Goal: Task Accomplishment & Management: Complete application form

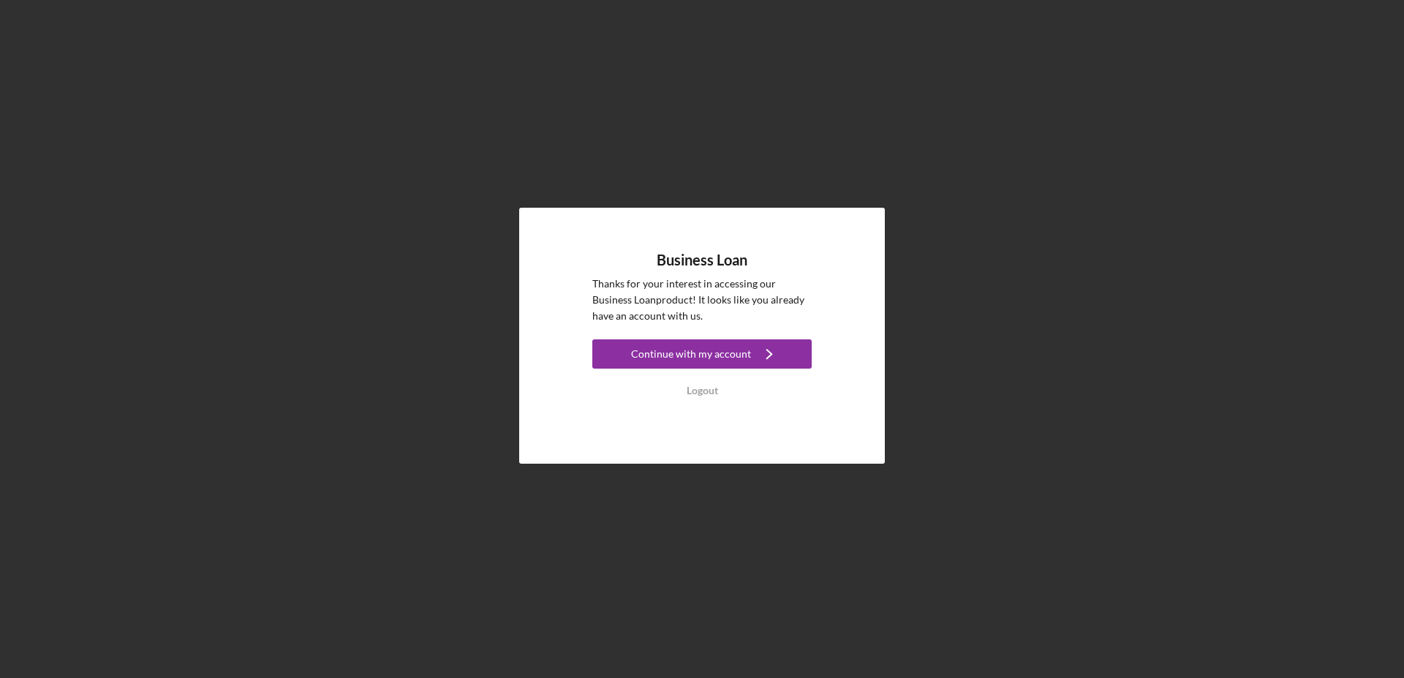
click at [663, 351] on div "Continue with my account" at bounding box center [691, 353] width 120 height 29
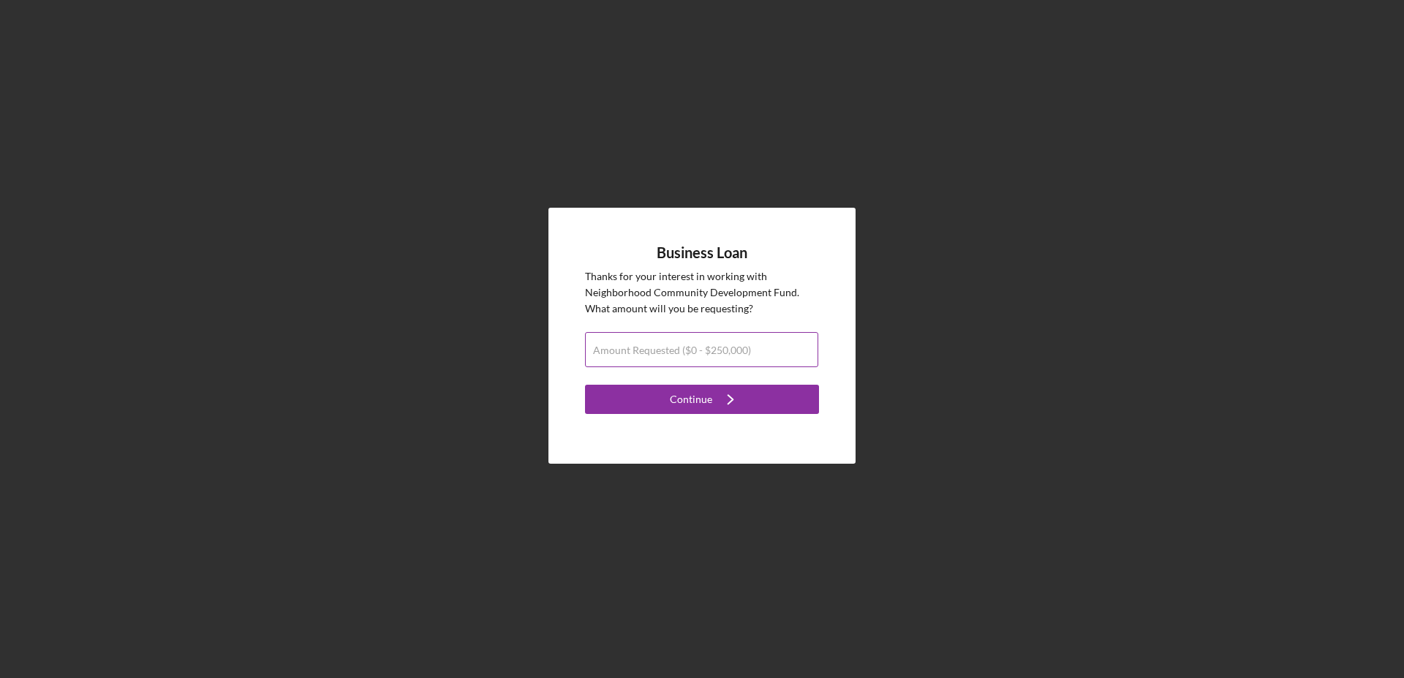
click at [660, 349] on label "Amount Requested ($0 - $250,000)" at bounding box center [672, 350] width 158 height 12
click at [660, 349] on input "Amount Requested ($0 - $250,000)" at bounding box center [701, 349] width 233 height 35
type input "$165,000"
click at [678, 394] on div "Continue" at bounding box center [691, 399] width 42 height 29
click at [687, 397] on div "Continue" at bounding box center [691, 399] width 42 height 29
